Goal: Find specific page/section: Find specific page/section

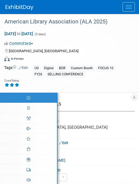
select select "Annual"
select select "Level 1"
select select "In-Person Booth"
select select "Libraries"
select select "Bloomsbury Digital Resources"
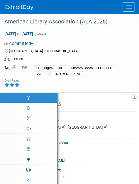
select select "[PERSON_NAME]"
select select "BDR Product Awareness and Trial Generation​"
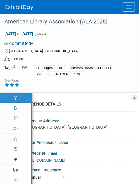
click at [131, 10] on button "Menu" at bounding box center [129, 6] width 12 height 9
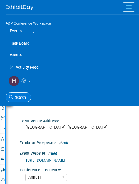
click at [17, 93] on link "Search" at bounding box center [19, 97] width 26 height 10
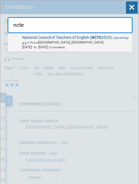
type input "ncte"
click at [58, 45] on span "In-Person Denver, CO" at bounding box center [76, 42] width 108 height 5
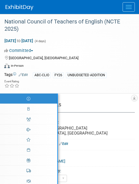
select select "Annual"
select select "Level 2"
select select "In-Person Booth"
select select "Schools"
select select "Bloomsbury Digital Resources"
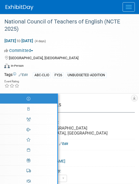
select select "[PERSON_NAME]"
select select "Brand/Subject Presence​"
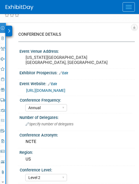
scroll to position [71, 0]
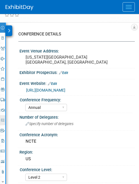
click at [2, 122] on link "45% Tasks 45%" at bounding box center [2, 120] width 5 height 10
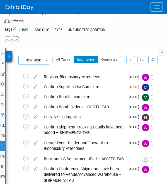
scroll to position [40, 0]
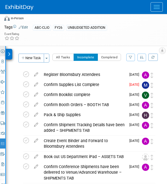
click at [3, 50] on icon at bounding box center [3, 51] width 4 height 4
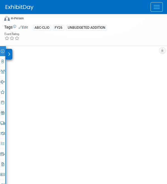
select select "Annual"
select select "Level 2"
select select "In-Person Booth"
select select "Schools"
select select "Bloomsbury Digital Resources"
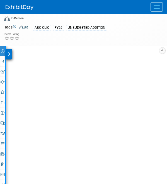
select select "[PERSON_NAME]"
select select "Brand/Subject Presence​"
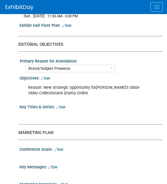
scroll to position [578, 0]
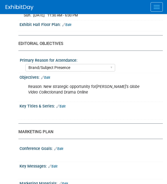
drag, startPoint x: 79, startPoint y: 90, endPoint x: 37, endPoint y: 83, distance: 42.6
click at [37, 83] on div "Reason: New strategic opportunity for Shakespeare’s Globe Video Collection and …" at bounding box center [88, 89] width 128 height 17
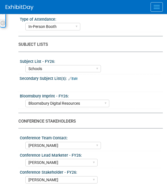
scroll to position [0, 0]
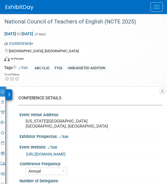
click at [25, 11] on div at bounding box center [86, 7] width 161 height 14
click at [29, 10] on img at bounding box center [20, 8] width 28 height 6
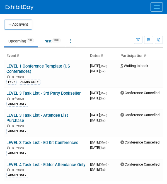
click at [149, 10] on div at bounding box center [86, 7] width 161 height 14
click at [155, 10] on button "Menu" at bounding box center [156, 6] width 12 height 9
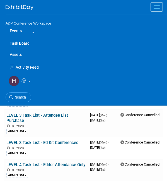
click at [22, 56] on link "Assets" at bounding box center [86, 54] width 161 height 11
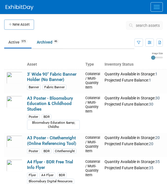
click at [137, 23] on span "search assets" at bounding box center [148, 25] width 24 height 4
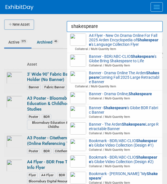
drag, startPoint x: 99, startPoint y: 28, endPoint x: 37, endPoint y: 25, distance: 62.5
click at [37, 25] on body "A&P Conference Workspace Events Task Board Assets New Asset Search Assets Bulk …" at bounding box center [83, 92] width 167 height 184
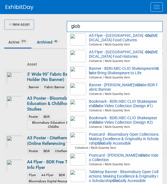
type input "globe"
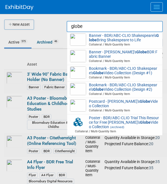
drag, startPoint x: 92, startPoint y: 27, endPoint x: 65, endPoint y: 25, distance: 27.4
click at [65, 25] on body "A&P Conference Workspace Events Task Board Assets New Asset Search Assets Bulk …" at bounding box center [83, 92] width 167 height 184
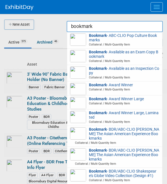
type input "bookmark"
click at [84, 35] on div at bounding box center [84, 92] width 0 height 184
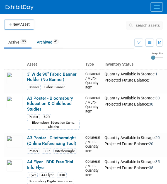
click at [138, 25] on span "search assets" at bounding box center [148, 25] width 24 height 4
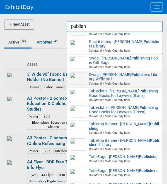
scroll to position [197, 0]
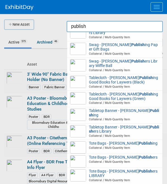
drag, startPoint x: 90, startPoint y: 30, endPoint x: 59, endPoint y: 25, distance: 31.0
click at [59, 25] on body "A&P Conference Workspace Events Task Board Assets New Asset Search Assets Bulk …" at bounding box center [83, 92] width 167 height 184
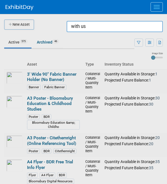
drag, startPoint x: 94, startPoint y: 28, endPoint x: 54, endPoint y: 24, distance: 40.3
click at [54, 25] on body "A&P Conference Workspace Events Task Board Assets New Asset Search Assets Bulk …" at bounding box center [83, 92] width 167 height 184
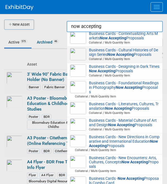
scroll to position [0, 0]
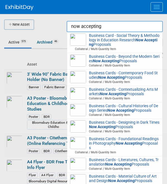
drag, startPoint x: 103, startPoint y: 27, endPoint x: 50, endPoint y: 23, distance: 52.8
click at [52, 23] on body "A&P Conference Workspace Events Task Board Assets New Asset Search Assets Bulk …" at bounding box center [83, 92] width 167 height 184
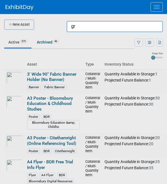
type input "g"
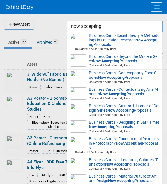
type input "now accepting"
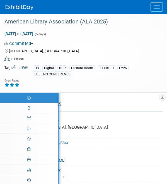
select select "Annual"
select select "Level 1"
select select "In-Person Booth"
select select "Libraries"
select select "Bloomsbury Digital Resources"
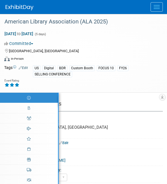
select select "[PERSON_NAME]"
select select "BDR Product Awareness and Trial Generation​"
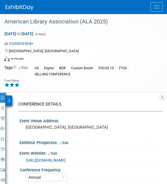
click at [152, 9] on button "Menu" at bounding box center [156, 6] width 12 height 9
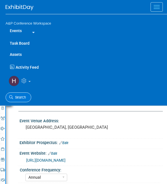
click at [23, 98] on span "Search" at bounding box center [19, 97] width 13 height 4
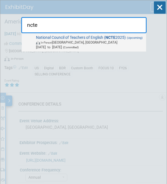
type input "ncte"
click at [45, 44] on span "In-Person" at bounding box center [46, 42] width 11 height 3
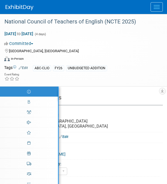
select select "Annual"
select select "Level 2"
select select "In-Person Booth"
select select "Schools"
select select "Bloomsbury Digital Resources"
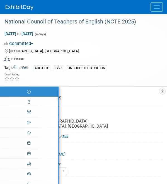
select select "[PERSON_NAME]"
select select "Brand/Subject Presence​"
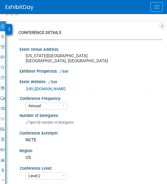
scroll to position [65, 0]
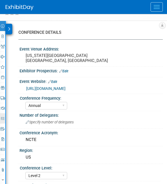
click at [3, 119] on icon at bounding box center [3, 118] width 4 height 4
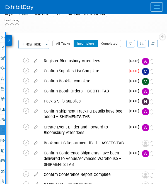
scroll to position [39, 0]
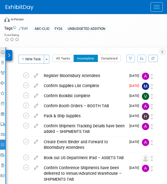
click at [2, 51] on icon at bounding box center [3, 52] width 4 height 4
select select "Annual"
select select "Level 2"
select select "In-Person Booth"
select select "Schools"
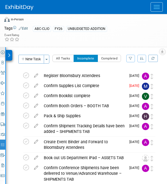
select select "Bloomsbury Digital Resources"
select select "[PERSON_NAME]"
select select "Brand/Subject Presence​"
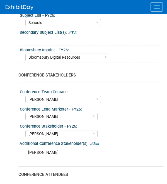
scroll to position [0, 0]
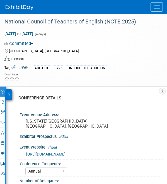
click at [152, 10] on button "Menu" at bounding box center [156, 6] width 12 height 9
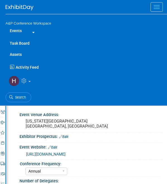
click at [20, 52] on link "Assets" at bounding box center [86, 54] width 161 height 11
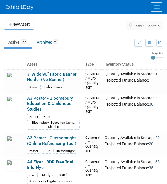
click at [140, 24] on span "search assets" at bounding box center [148, 25] width 24 height 4
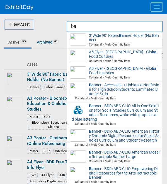
type input "b"
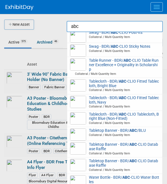
scroll to position [523, 0]
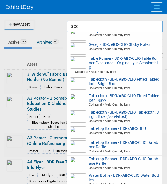
drag, startPoint x: 88, startPoint y: 29, endPoint x: 55, endPoint y: 28, distance: 32.6
click at [55, 28] on body "A&P Conference Workspace Events Task Board Assets New Asset Search Assets Bulk …" at bounding box center [83, 92] width 167 height 184
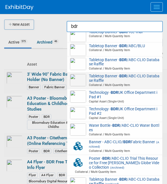
scroll to position [708, 0]
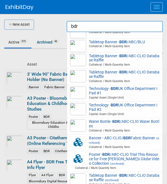
drag, startPoint x: 84, startPoint y: 29, endPoint x: 69, endPoint y: 28, distance: 15.3
click at [69, 28] on input "bdr" at bounding box center [115, 26] width 96 height 11
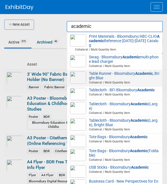
scroll to position [219, 0]
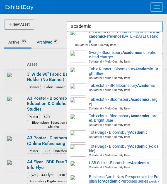
drag, startPoint x: 94, startPoint y: 28, endPoint x: 57, endPoint y: 28, distance: 36.8
click at [57, 28] on body "A&P Conference Workspace Events Task Board Assets New Asset Search Assets Bulk …" at bounding box center [83, 92] width 167 height 184
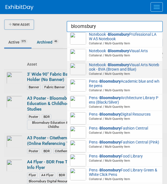
scroll to position [1474, 0]
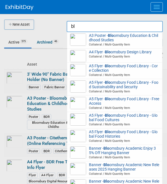
type input "b"
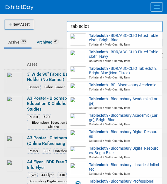
type input "tablecloth"
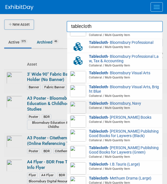
scroll to position [137, 0]
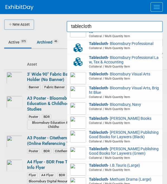
drag, startPoint x: 105, startPoint y: 31, endPoint x: 65, endPoint y: 25, distance: 40.2
click at [65, 25] on body "A&P Conference Workspace Events Task Board Assets New Asset Search Assets Bulk …" at bounding box center [83, 92] width 167 height 184
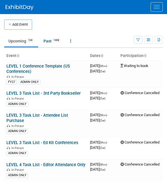
click at [151, 7] on button "Menu" at bounding box center [156, 6] width 12 height 9
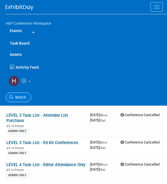
click at [26, 97] on link "Search" at bounding box center [19, 97] width 26 height 10
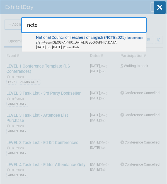
type input "ncte"
click at [45, 44] on span "In-Person" at bounding box center [46, 42] width 11 height 3
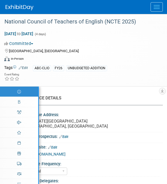
select select "Annual"
select select "Level 2"
select select "In-Person Booth"
select select "Schools"
select select "Bloomsbury Digital Resources"
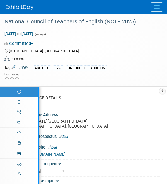
select select "[PERSON_NAME]"
select select "Brand/Subject Presence​"
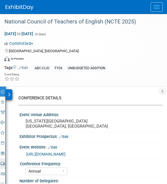
click at [2, 164] on icon at bounding box center [3, 164] width 4 height 4
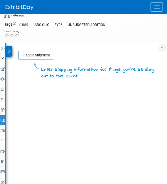
scroll to position [58, 0]
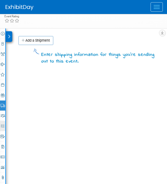
click at [2, 122] on link "45% Tasks 45%" at bounding box center [2, 126] width 5 height 10
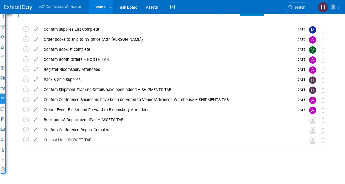
scroll to position [13, 0]
